Goal: Information Seeking & Learning: Find specific page/section

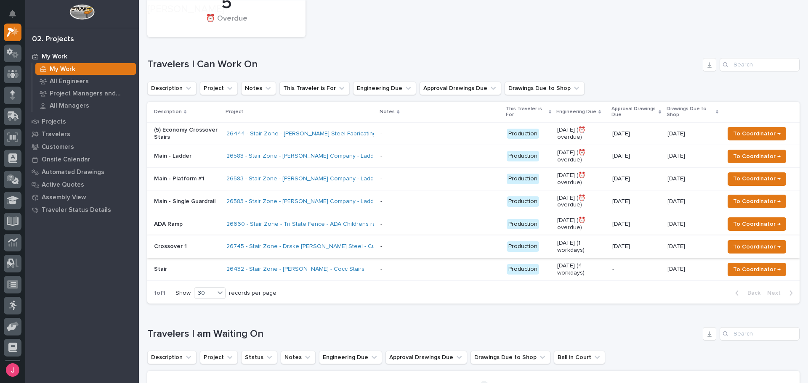
scroll to position [126, 0]
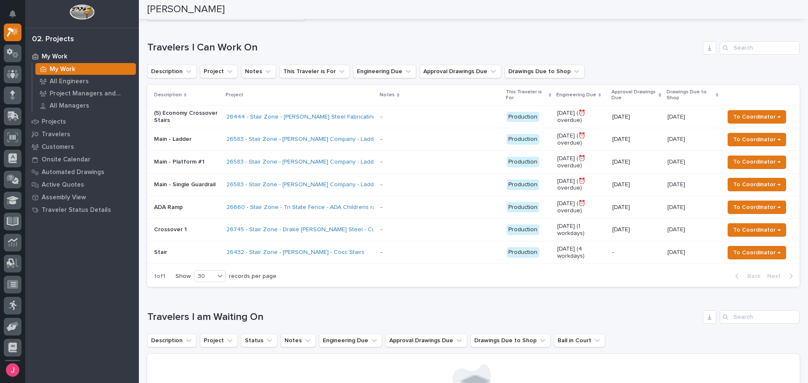
click at [463, 44] on h1 "Travelers I Can Work On" at bounding box center [423, 48] width 552 height 12
click at [435, 39] on div "5 ⏰ Overdue Travelers I Can Work On Description Project Notes This Traveler is …" at bounding box center [473, 125] width 652 height 324
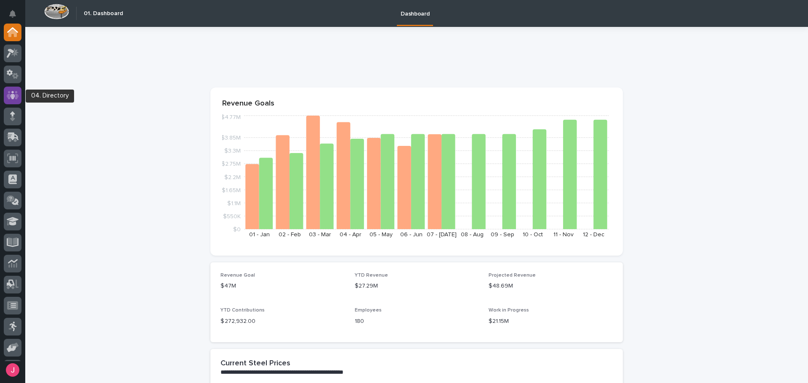
click at [16, 100] on div at bounding box center [13, 96] width 18 height 18
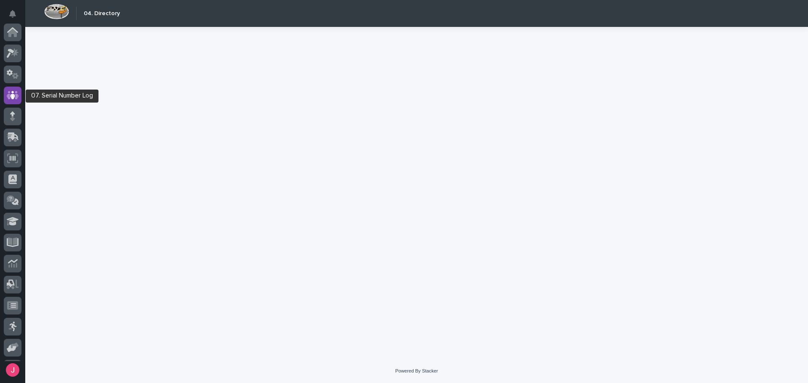
scroll to position [63, 0]
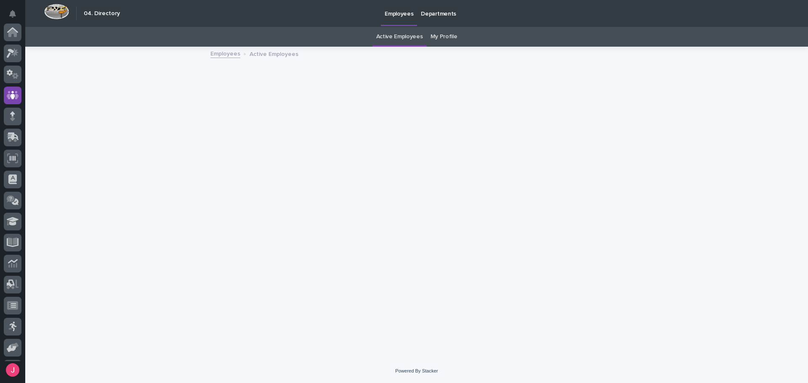
scroll to position [63, 0]
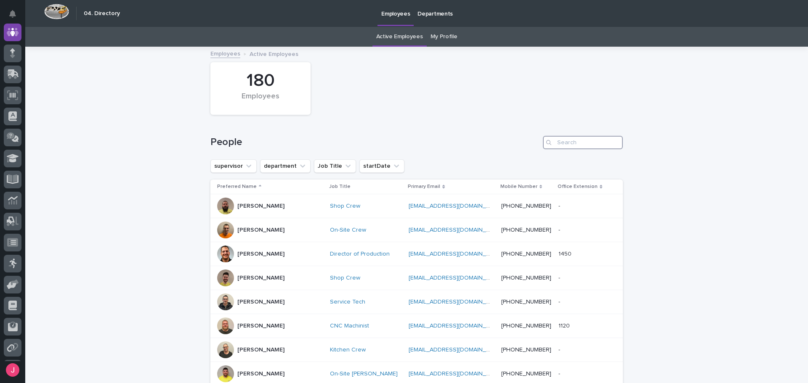
drag, startPoint x: 596, startPoint y: 142, endPoint x: 592, endPoint y: 144, distance: 4.5
click at [595, 141] on input "Search" at bounding box center [583, 142] width 80 height 13
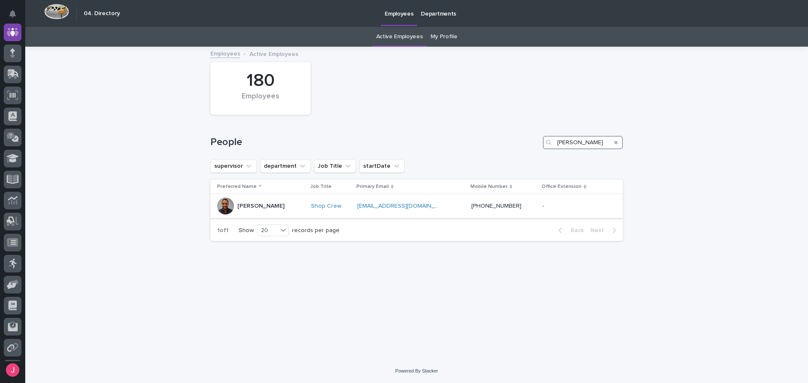
type input "[PERSON_NAME]"
click at [289, 206] on div "[PERSON_NAME]" at bounding box center [260, 206] width 87 height 17
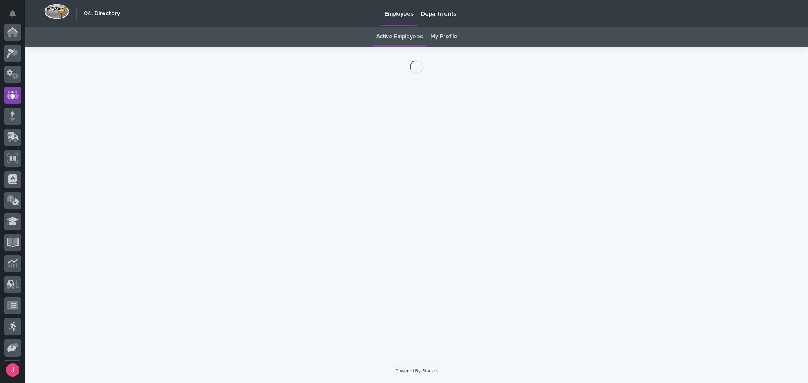
scroll to position [63, 0]
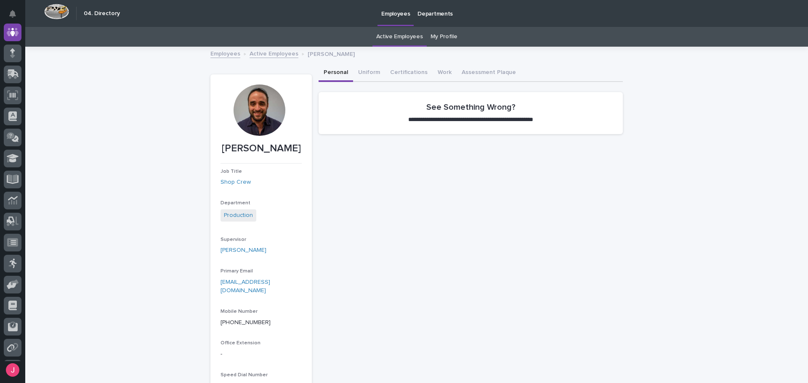
click at [258, 85] on div at bounding box center [259, 110] width 51 height 51
click at [255, 110] on div at bounding box center [259, 110] width 51 height 51
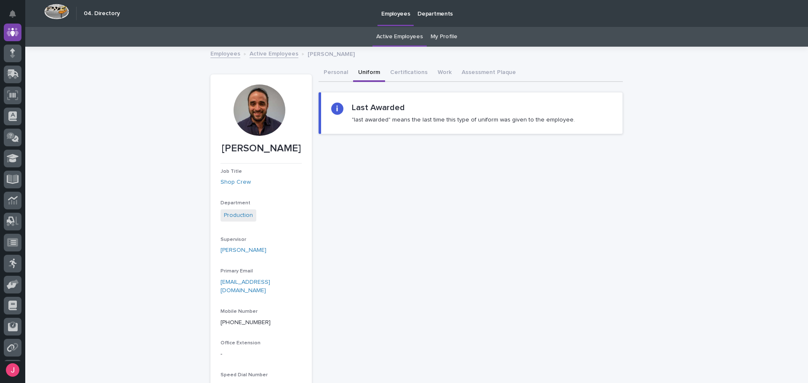
click at [361, 72] on button "Uniform" at bounding box center [369, 73] width 32 height 18
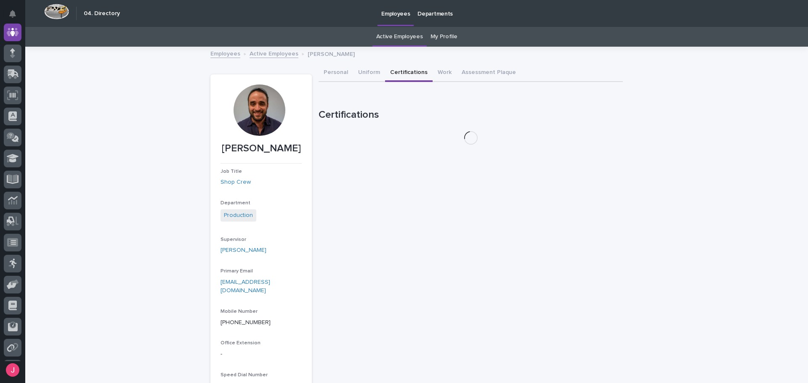
click at [391, 70] on button "Certifications" at bounding box center [409, 73] width 48 height 18
click at [476, 69] on button "Assessment Plaque" at bounding box center [489, 73] width 64 height 18
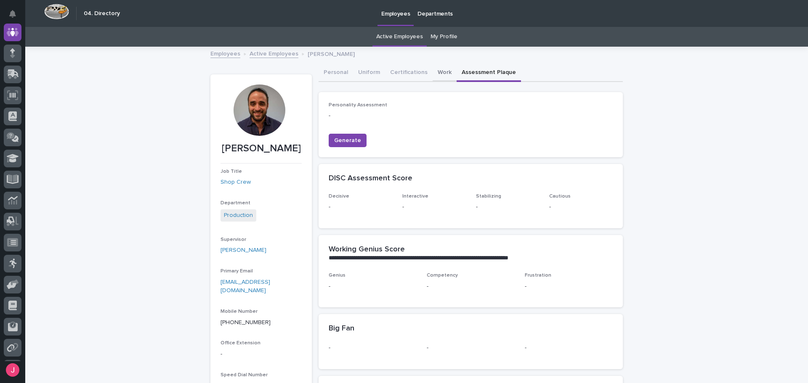
click at [433, 70] on button "Work" at bounding box center [445, 73] width 24 height 18
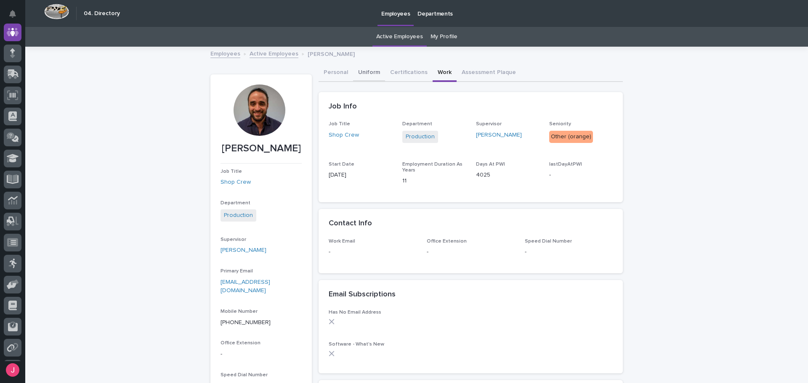
click at [379, 70] on button "Uniform" at bounding box center [369, 73] width 32 height 18
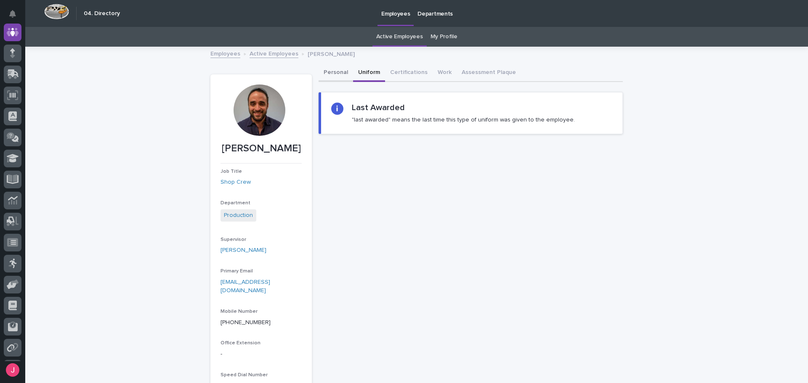
click at [344, 73] on button "Personal" at bounding box center [336, 73] width 35 height 18
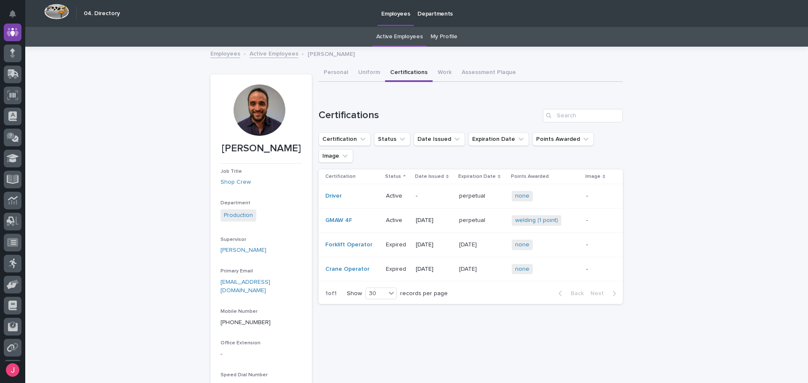
click at [386, 70] on button "Certifications" at bounding box center [409, 73] width 48 height 18
click at [335, 68] on button "Personal" at bounding box center [336, 73] width 35 height 18
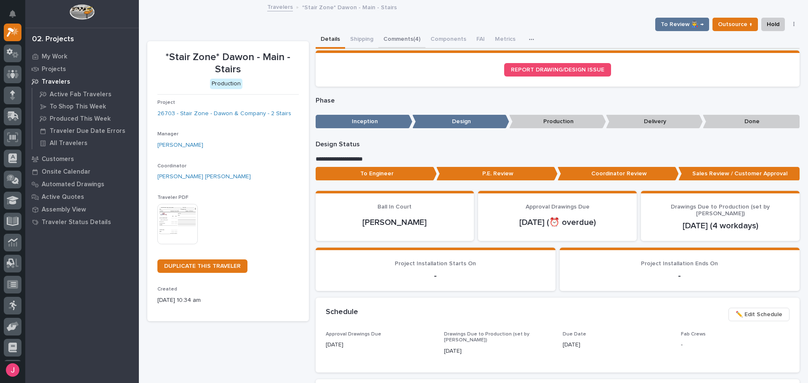
click at [400, 37] on button "Comments (4)" at bounding box center [401, 40] width 47 height 18
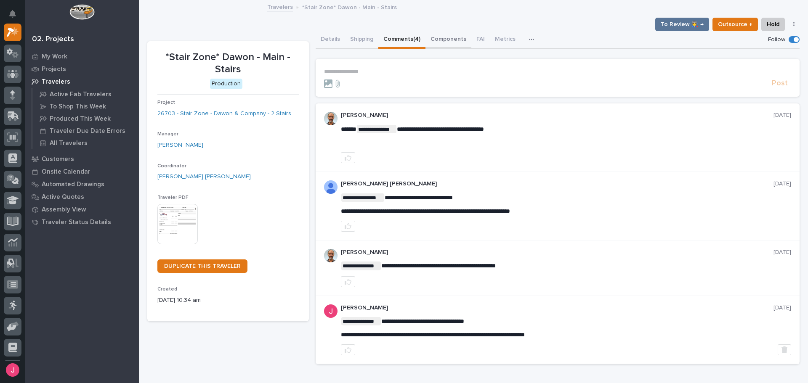
click at [436, 39] on button "Components" at bounding box center [449, 40] width 46 height 18
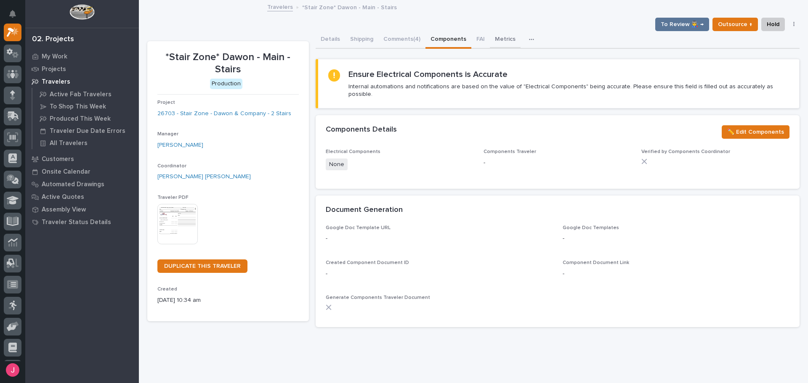
click at [497, 42] on button "Metrics" at bounding box center [505, 40] width 31 height 18
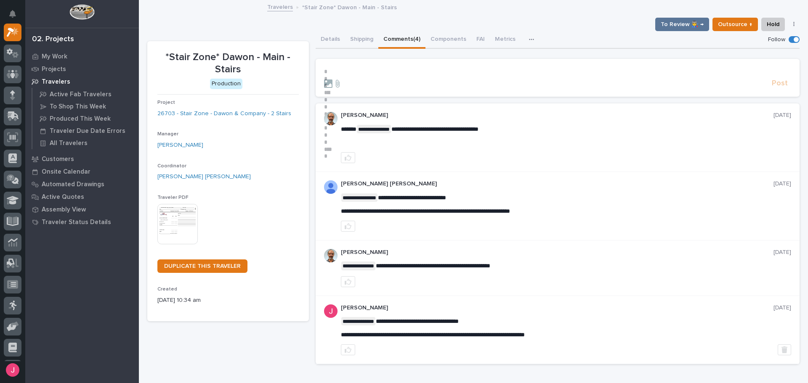
click at [392, 35] on button "Comments (4)" at bounding box center [401, 40] width 47 height 18
drag, startPoint x: 411, startPoint y: 130, endPoint x: 415, endPoint y: 129, distance: 4.2
click at [426, 130] on span "**********" at bounding box center [440, 129] width 87 height 6
drag, startPoint x: 439, startPoint y: 129, endPoint x: 471, endPoint y: 132, distance: 33.0
click at [466, 132] on p "**********" at bounding box center [566, 129] width 451 height 8
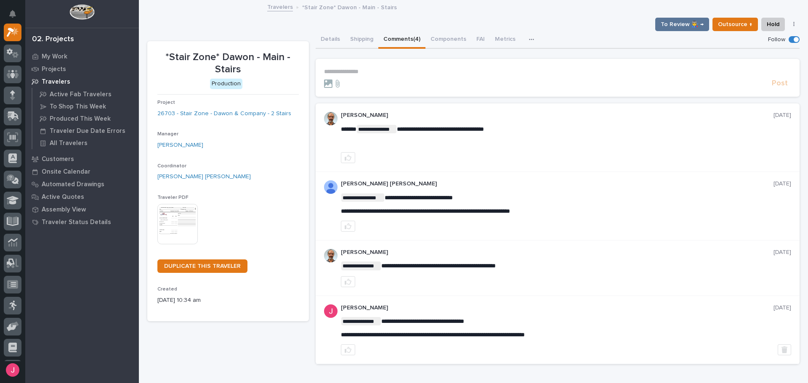
click at [471, 132] on p "**********" at bounding box center [566, 129] width 451 height 8
